Goal: Task Accomplishment & Management: Manage account settings

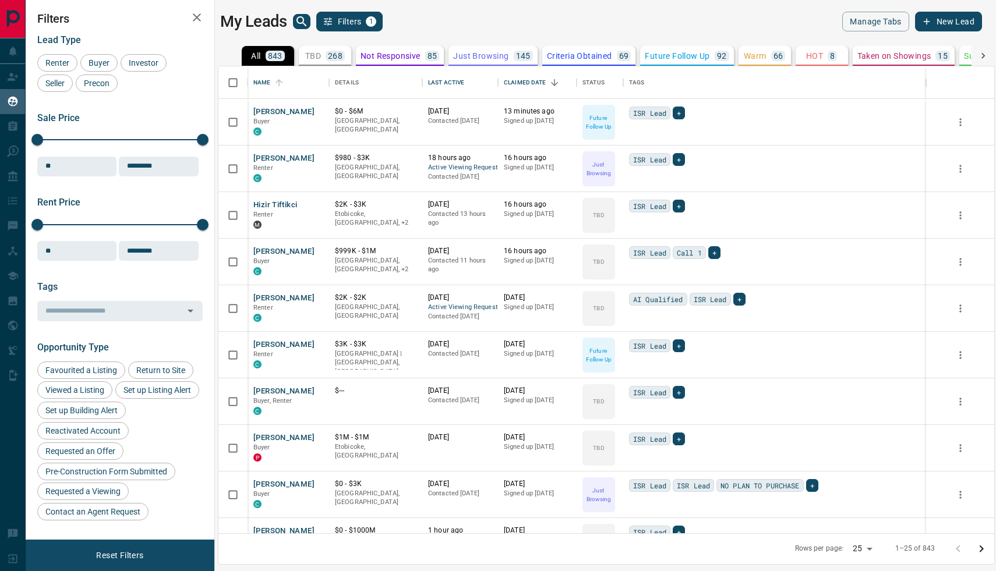
scroll to position [467, 776]
click at [303, 22] on icon "search button" at bounding box center [301, 21] width 10 height 10
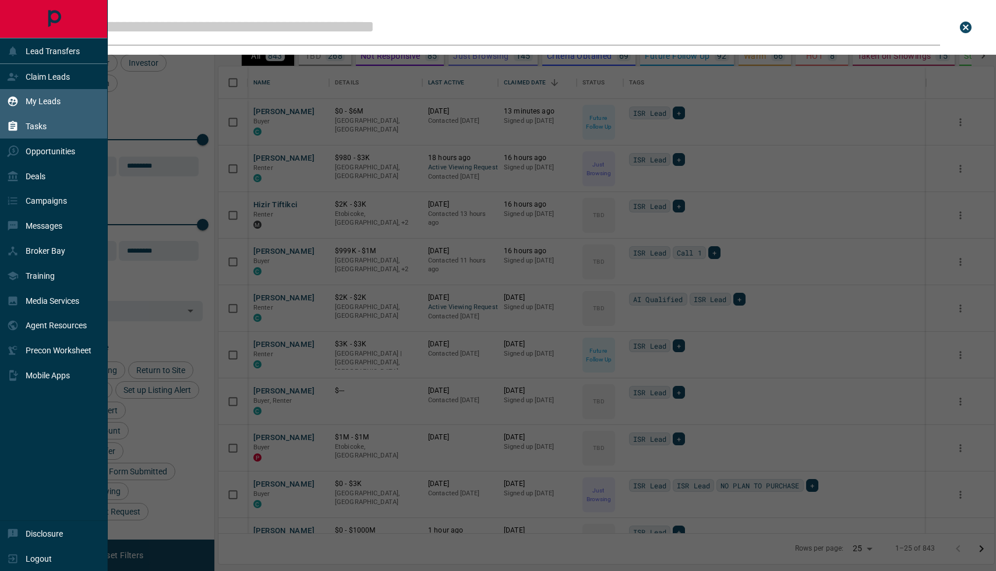
click at [62, 128] on div "Tasks" at bounding box center [54, 126] width 108 height 25
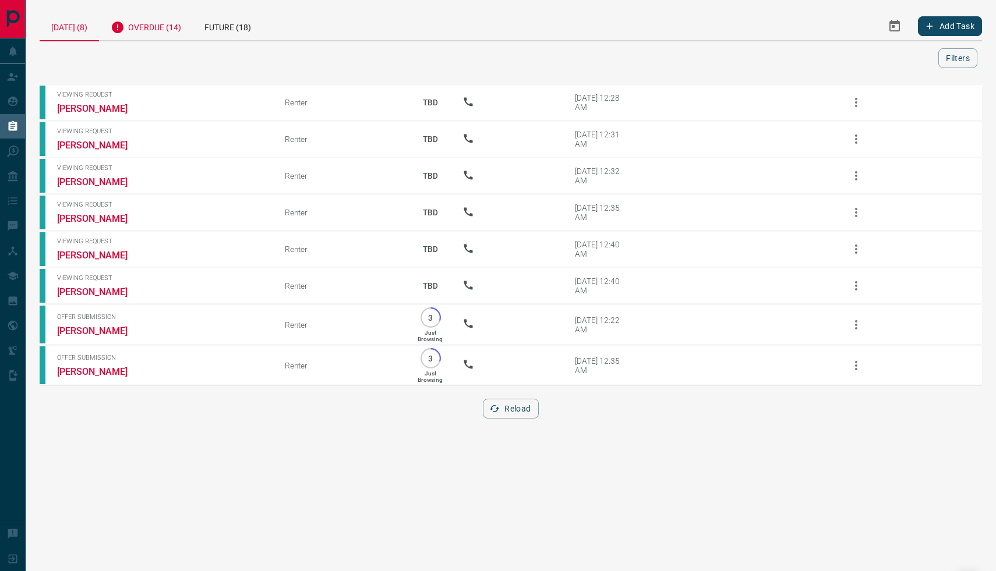
click at [153, 29] on div "Overdue (14)" at bounding box center [146, 26] width 94 height 29
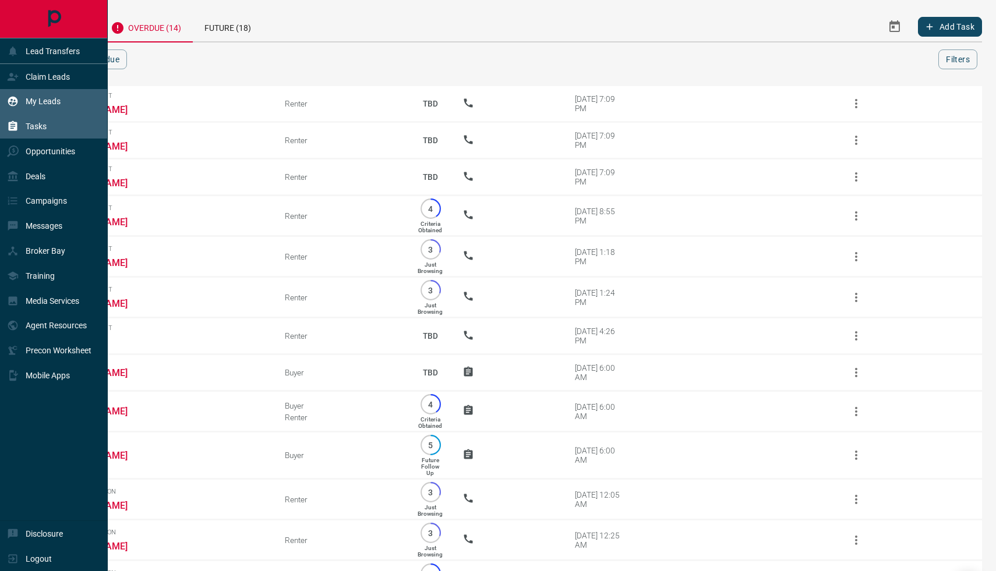
click at [75, 102] on div "My Leads" at bounding box center [54, 101] width 108 height 25
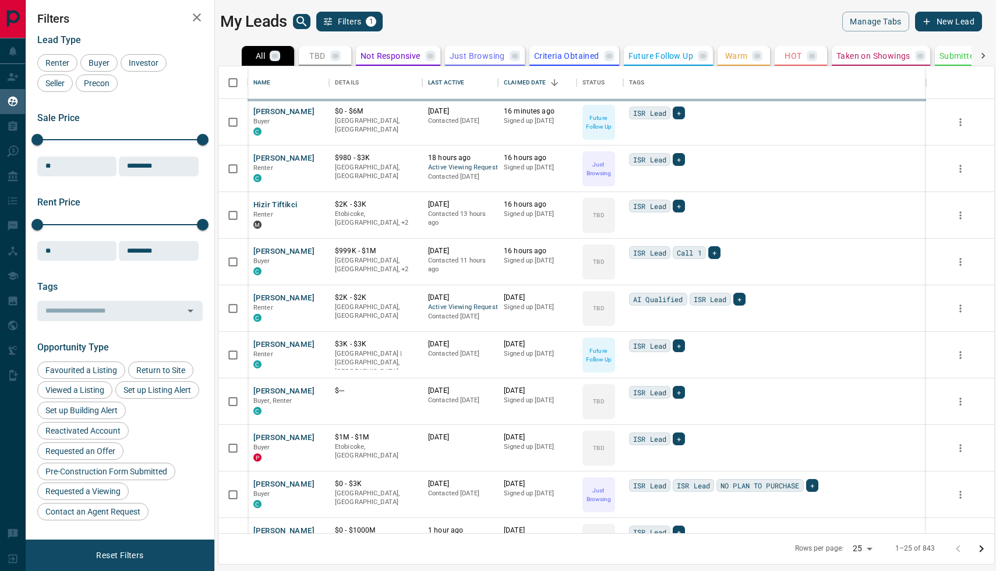
scroll to position [467, 776]
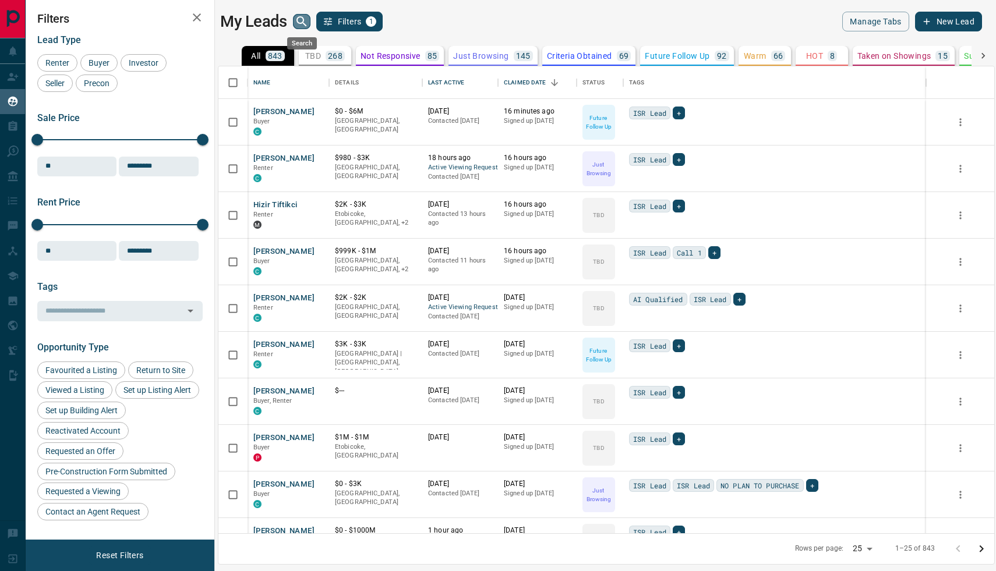
click at [298, 24] on icon "search button" at bounding box center [302, 22] width 14 height 14
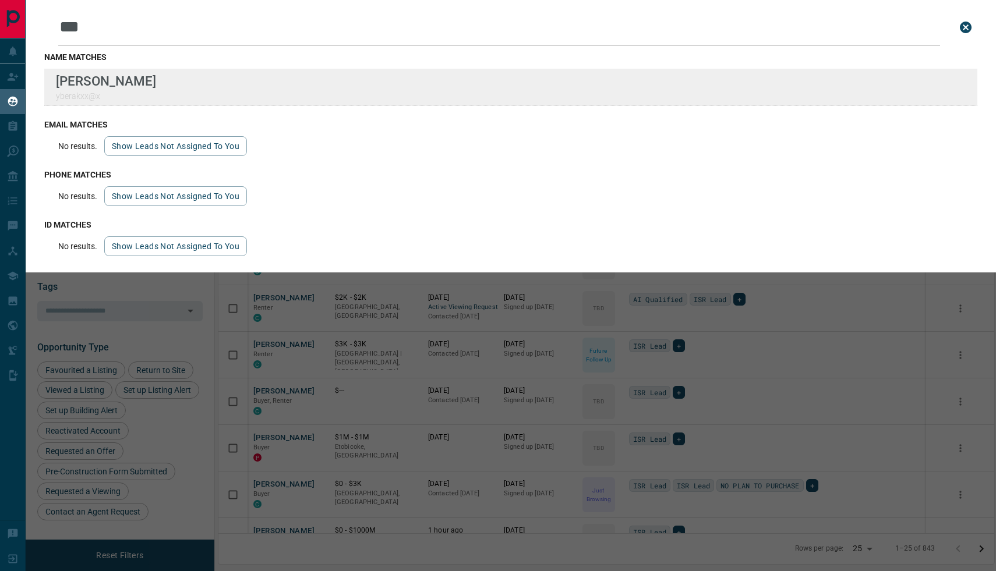
type input "***"
click at [0, 0] on div "Lead Transfers Claim Leads My Leads Tasks Opportunities Deals Campaigns Message…" at bounding box center [498, 278] width 996 height 557
